Goal: Information Seeking & Learning: Understand process/instructions

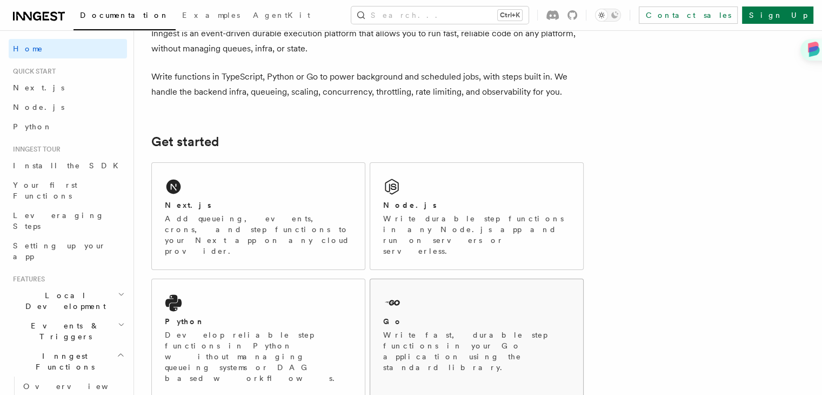
scroll to position [66, 0]
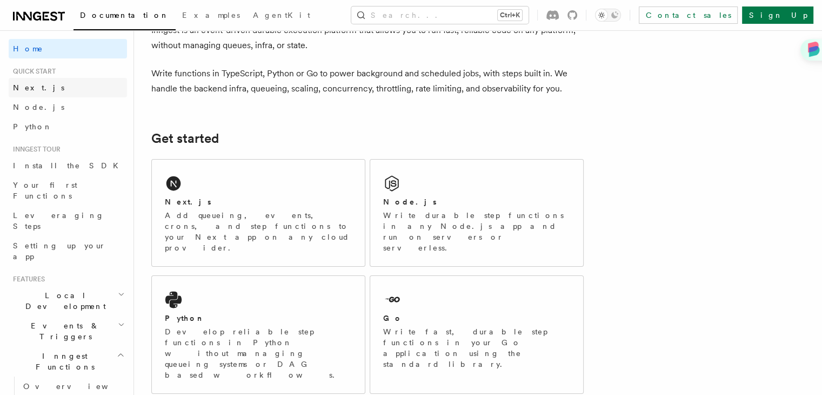
click at [70, 90] on link "Next.js" at bounding box center [68, 87] width 118 height 19
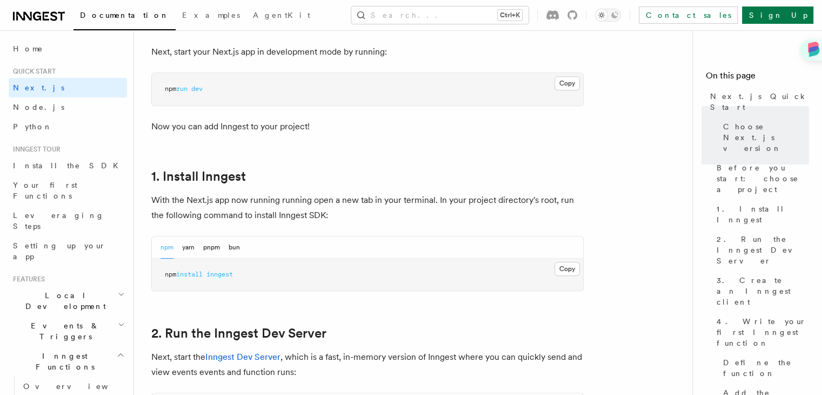
scroll to position [478, 0]
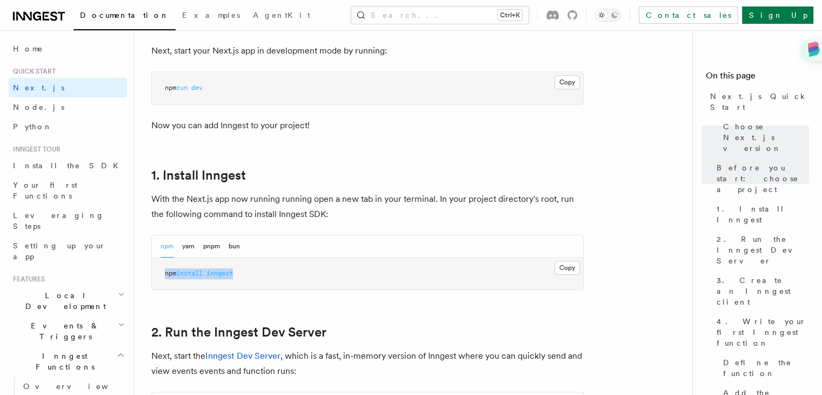
drag, startPoint x: 249, startPoint y: 274, endPoint x: 164, endPoint y: 269, distance: 84.4
click at [164, 269] on pre "npm install inngest" at bounding box center [367, 273] width 431 height 32
copy span "npm install inngest"
click at [399, 168] on h2 "1. Install Inngest" at bounding box center [367, 175] width 432 height 15
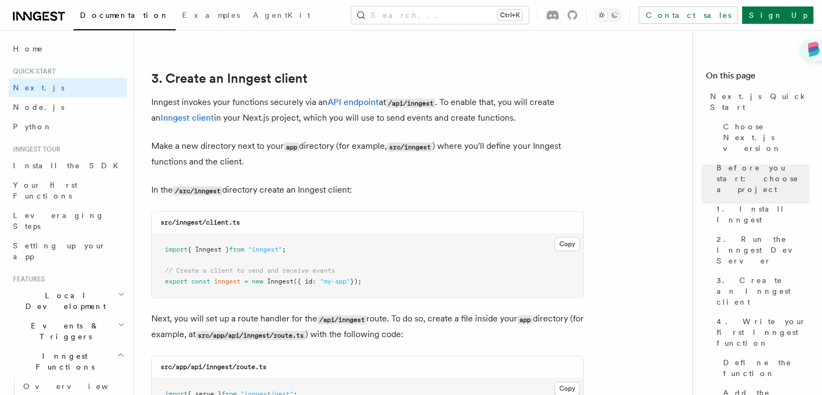
scroll to position [1250, 0]
click at [222, 191] on code "/src/inngest" at bounding box center [197, 189] width 49 height 9
drag, startPoint x: 222, startPoint y: 189, endPoint x: 197, endPoint y: 188, distance: 25.4
click at [197, 188] on code "/src/inngest" at bounding box center [197, 189] width 49 height 9
copy code "inngest"
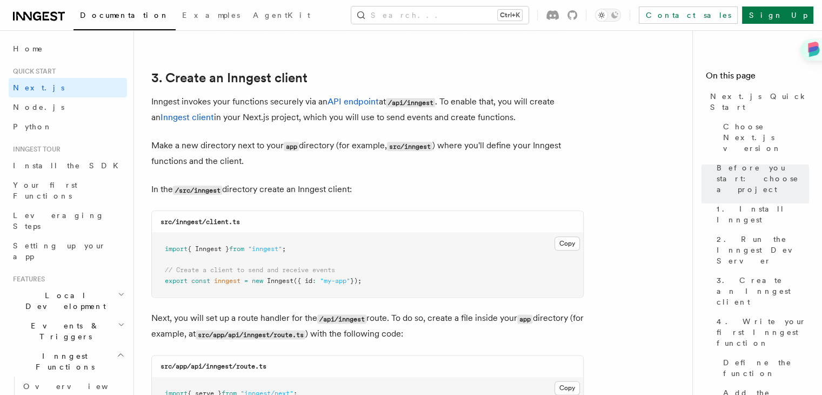
click at [242, 224] on div "src/inngest/client.ts" at bounding box center [367, 222] width 431 height 22
click at [243, 219] on div "src/inngest/client.ts" at bounding box center [367, 222] width 431 height 22
click at [240, 220] on code "src/inngest/client.ts" at bounding box center [200, 222] width 79 height 8
drag, startPoint x: 240, startPoint y: 220, endPoint x: 215, endPoint y: 223, distance: 25.5
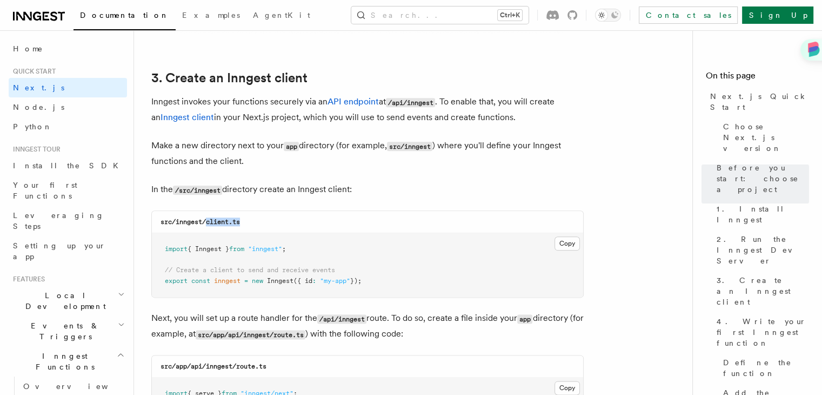
click at [215, 223] on code "src/inngest/client.ts" at bounding box center [200, 222] width 79 height 8
copy code "client.ts"
click at [567, 236] on pre "import { Inngest } from "inngest" ; // Create a client to send and receive even…" at bounding box center [367, 265] width 431 height 64
click at [561, 242] on button "Copy Copied" at bounding box center [567, 243] width 25 height 14
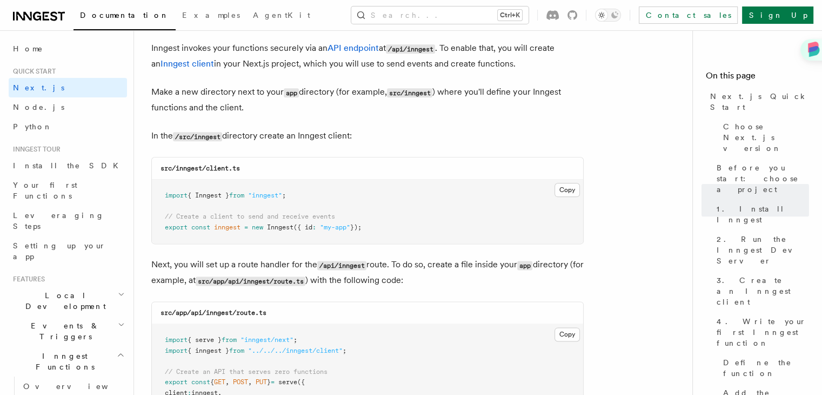
scroll to position [1303, 0]
click at [207, 137] on code "/src/inngest" at bounding box center [197, 136] width 49 height 9
click at [246, 171] on div "src/inngest/client.ts" at bounding box center [367, 169] width 431 height 22
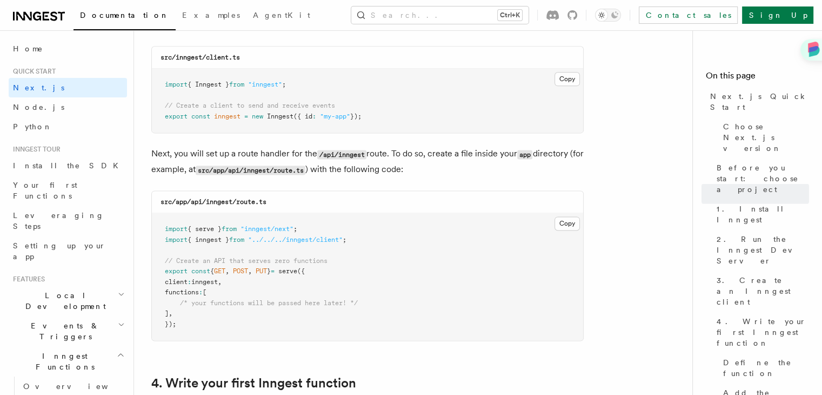
scroll to position [1416, 0]
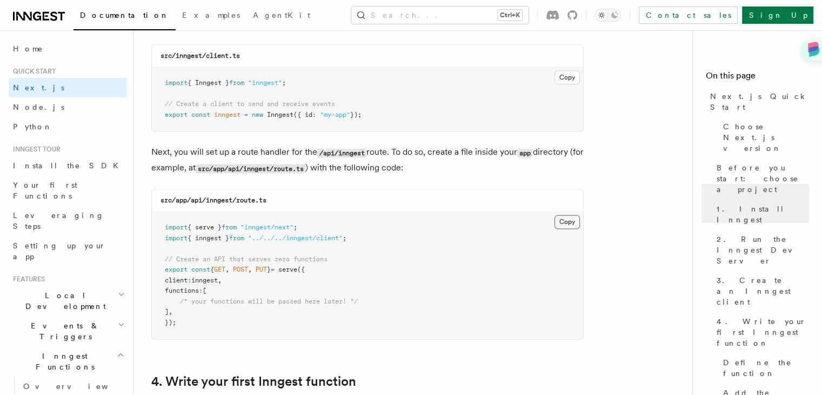
click at [571, 219] on button "Copy Copied" at bounding box center [567, 222] width 25 height 14
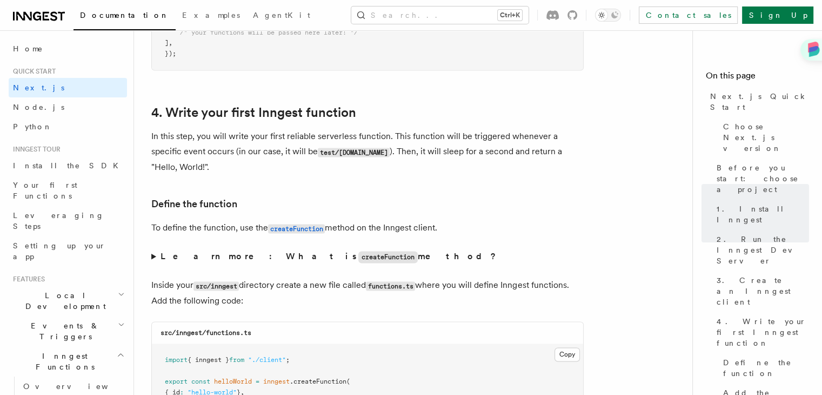
scroll to position [1741, 0]
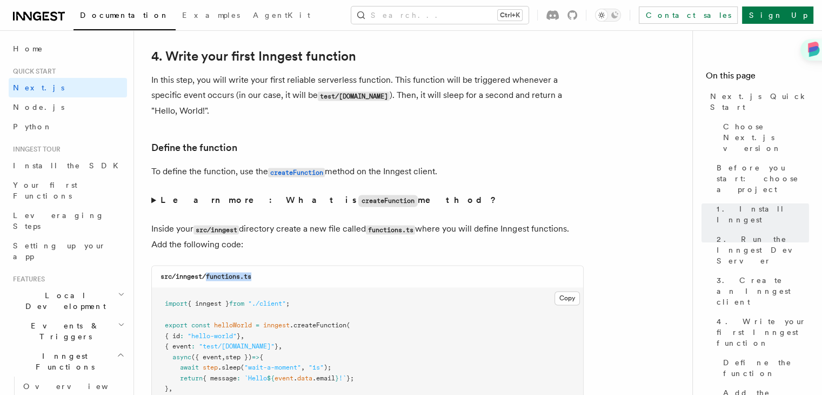
drag, startPoint x: 256, startPoint y: 278, endPoint x: 206, endPoint y: 279, distance: 49.2
click at [206, 279] on div "src/inngest/functions.ts" at bounding box center [367, 276] width 431 height 22
copy code "functions.ts"
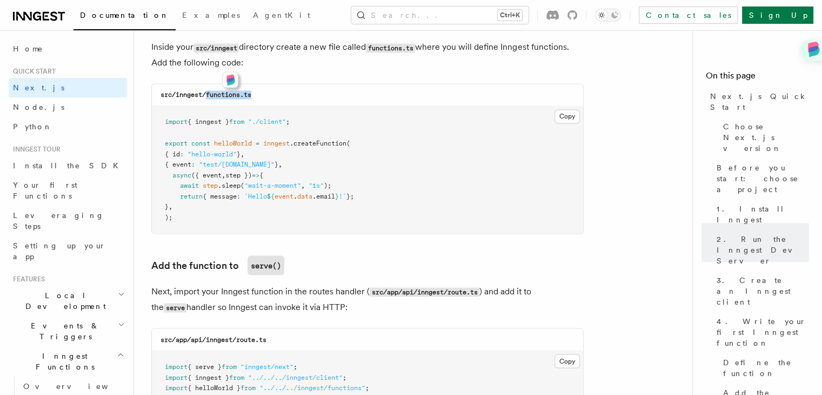
scroll to position [1920, 0]
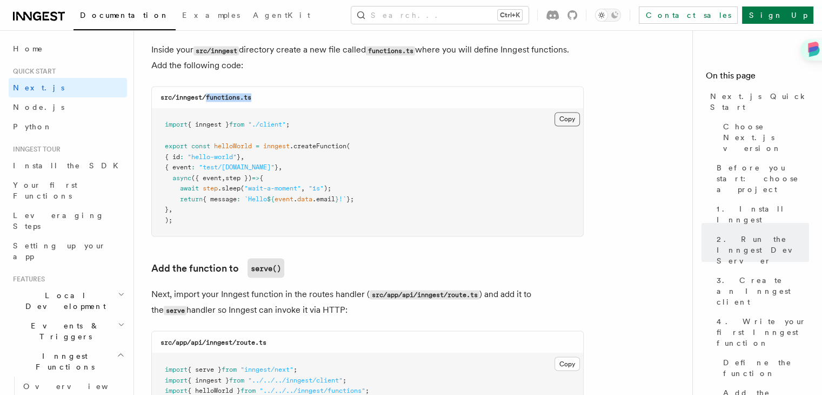
click at [571, 123] on button "Copy Copied" at bounding box center [567, 119] width 25 height 14
click at [439, 145] on pre "import { inngest } from "./client" ; export const helloWorld = inngest .createF…" at bounding box center [367, 172] width 431 height 127
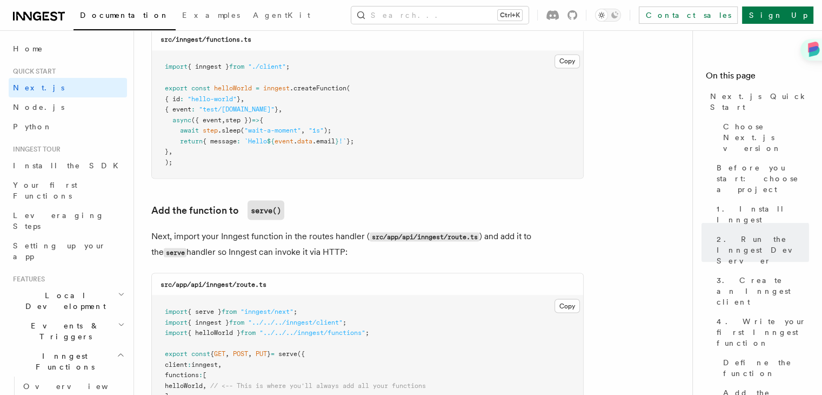
scroll to position [1965, 0]
